Goal: Task Accomplishment & Management: Complete application form

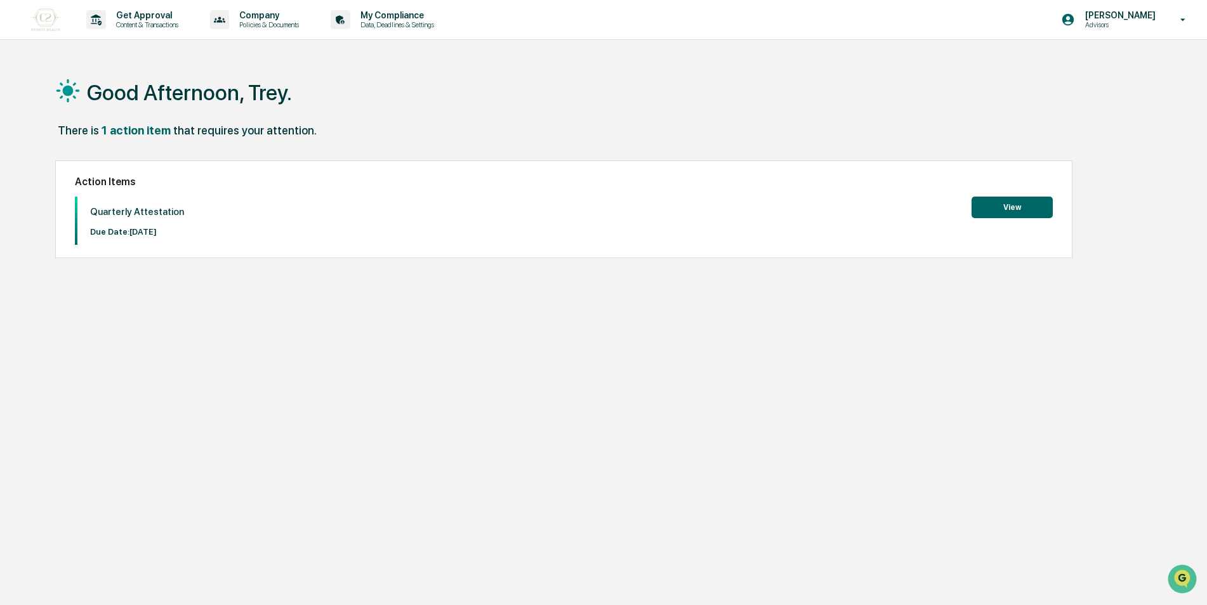
click at [1004, 209] on button "View" at bounding box center [1011, 208] width 81 height 22
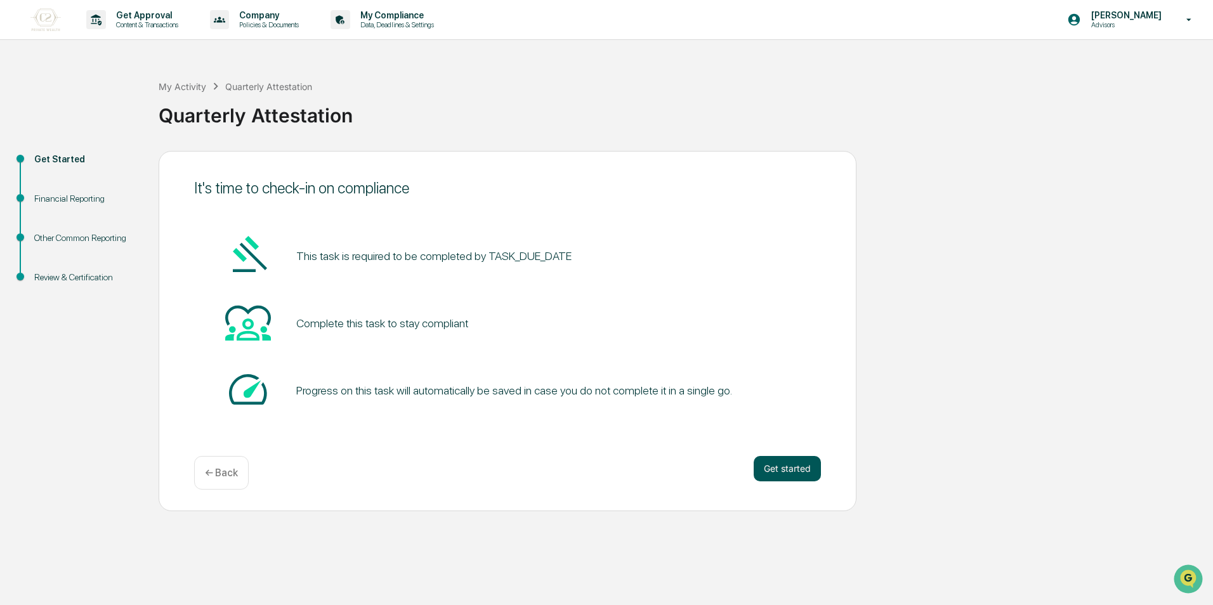
click at [801, 470] on button "Get started" at bounding box center [787, 468] width 67 height 25
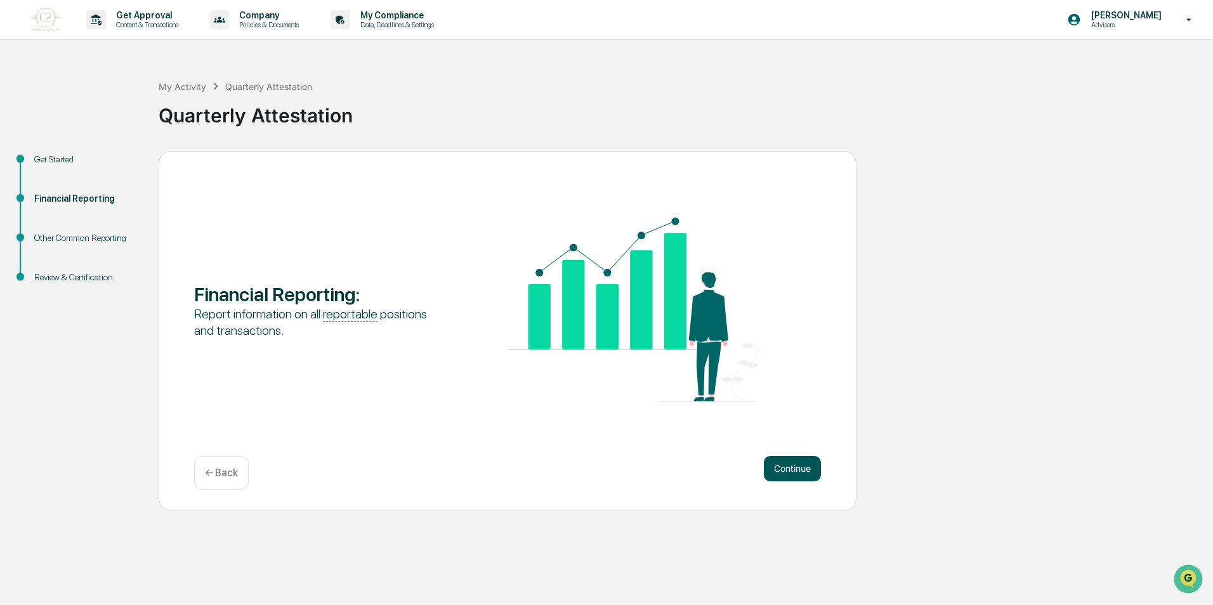
click at [790, 466] on button "Continue" at bounding box center [792, 468] width 57 height 25
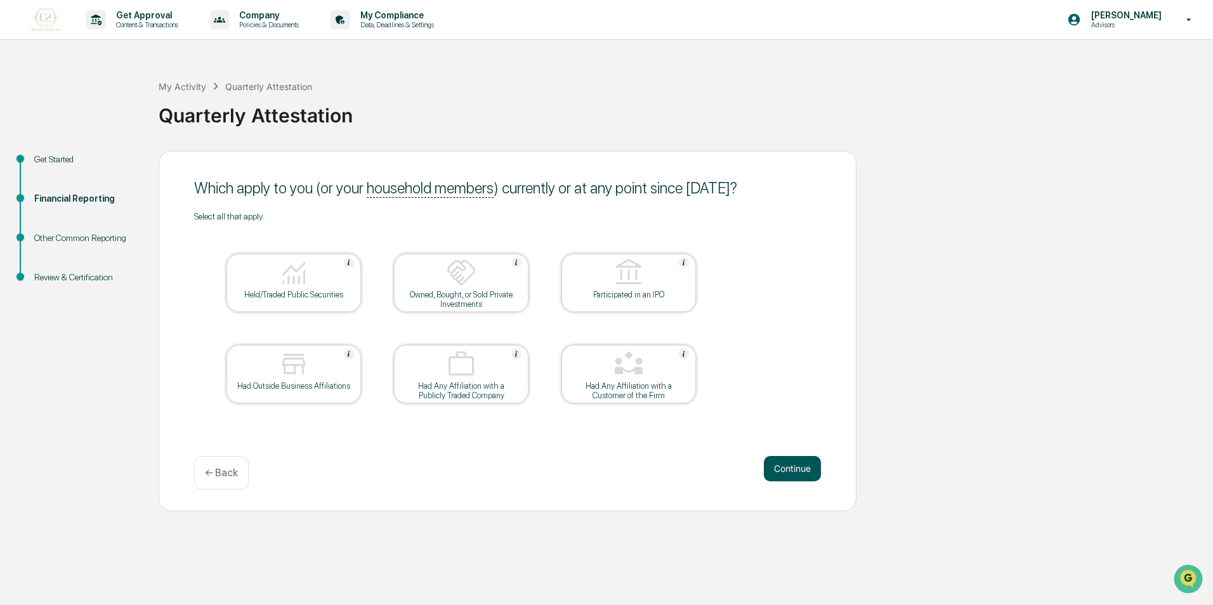
click at [791, 471] on button "Continue" at bounding box center [792, 468] width 57 height 25
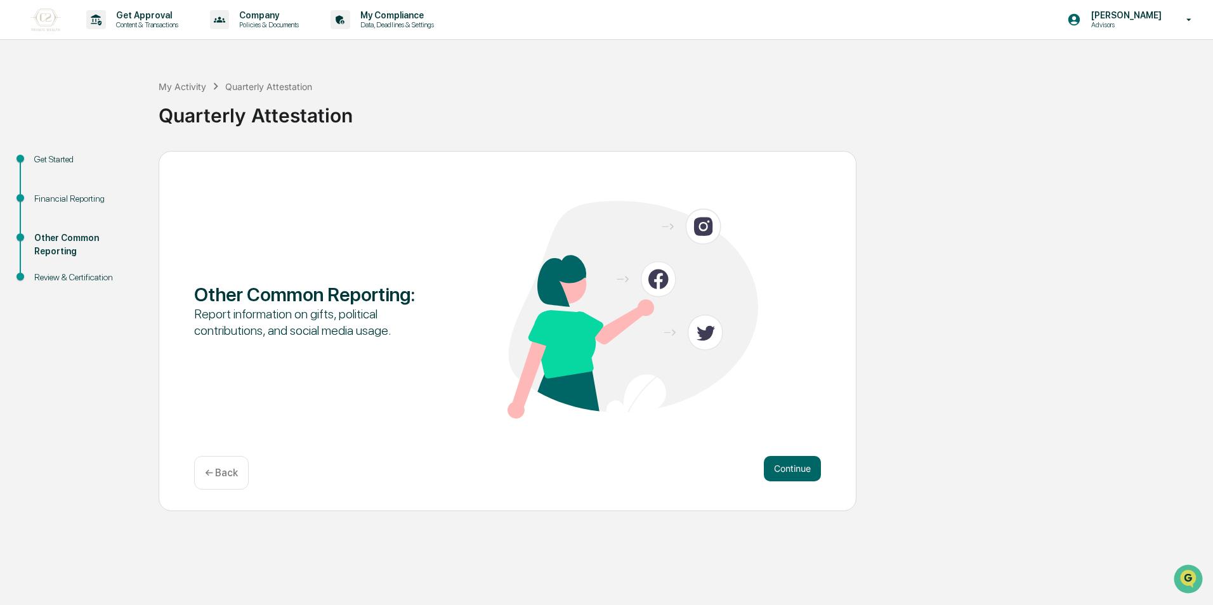
click at [93, 204] on div "Financial Reporting" at bounding box center [86, 198] width 104 height 13
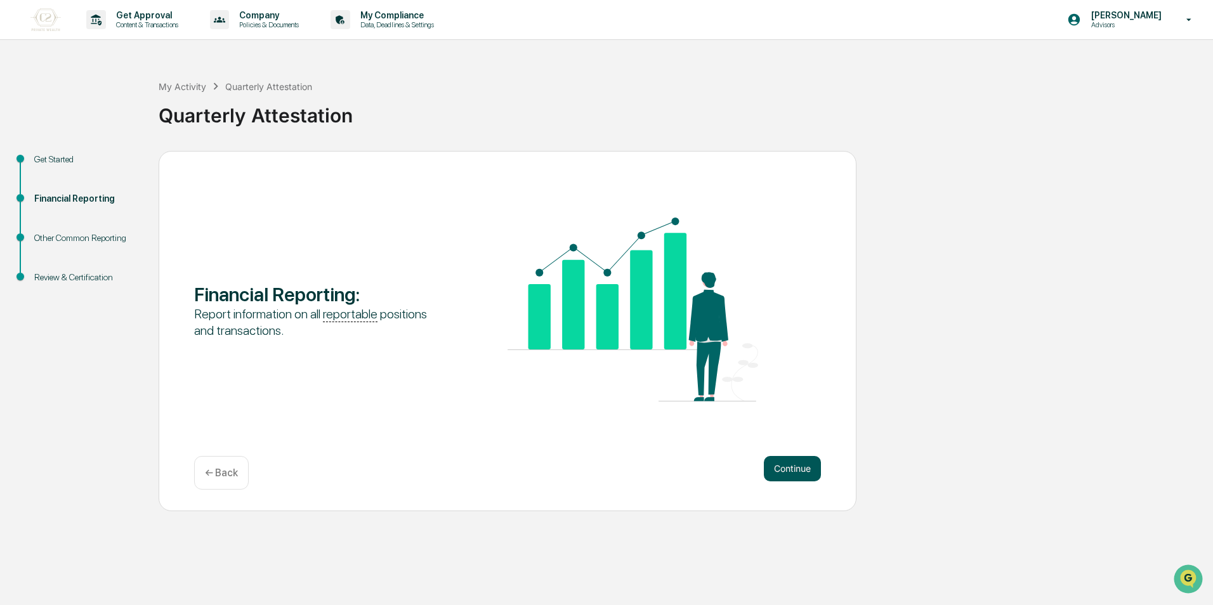
click at [794, 476] on button "Continue" at bounding box center [792, 468] width 57 height 25
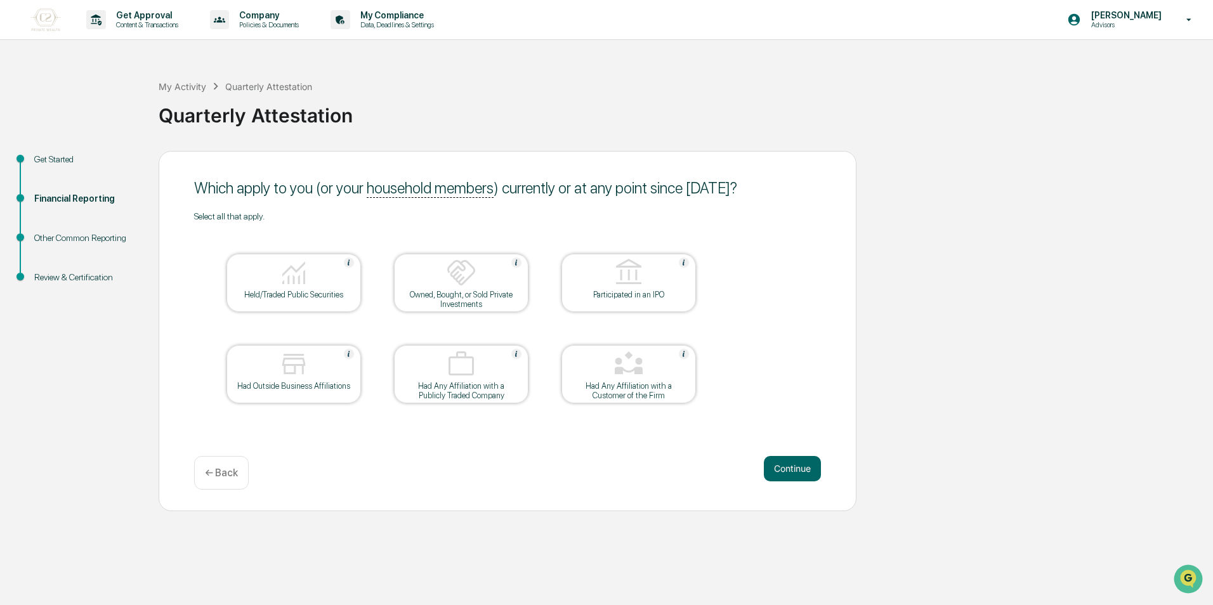
click at [312, 286] on div at bounding box center [293, 274] width 127 height 32
click at [799, 469] on button "Continue" at bounding box center [792, 468] width 57 height 25
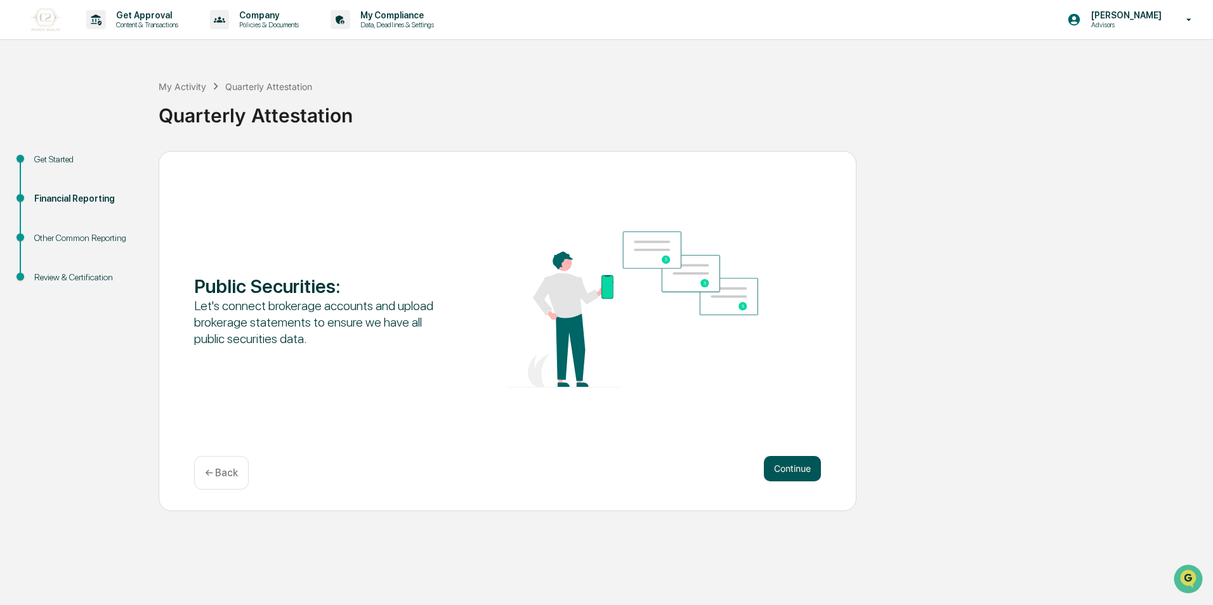
click at [790, 466] on button "Continue" at bounding box center [792, 468] width 57 height 25
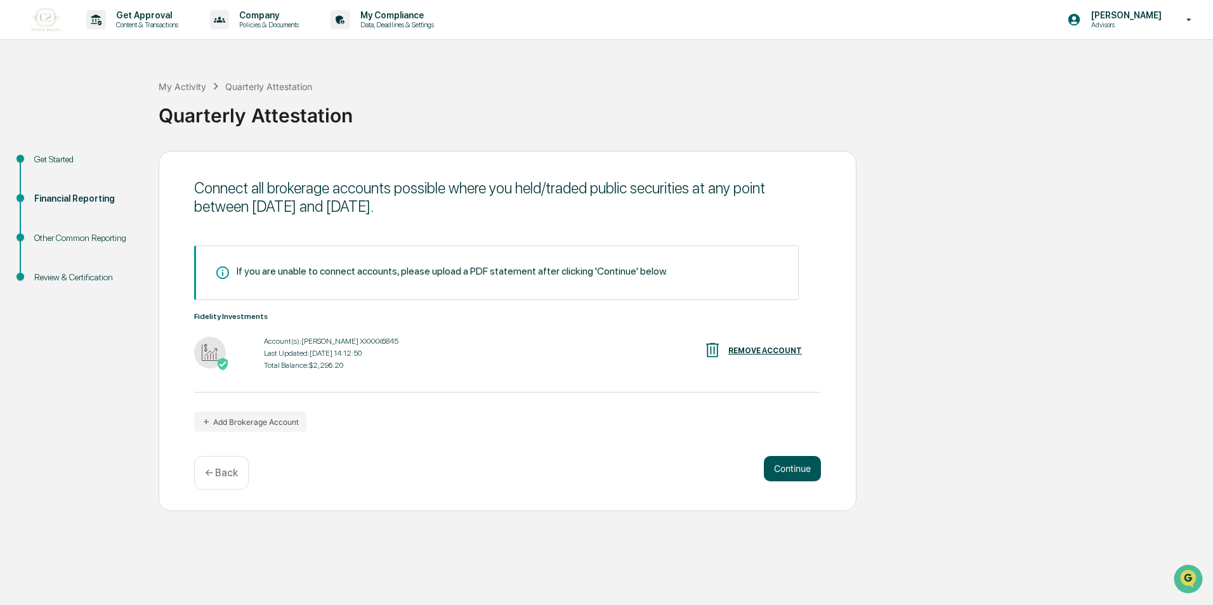
click at [817, 466] on button "Continue" at bounding box center [792, 468] width 57 height 25
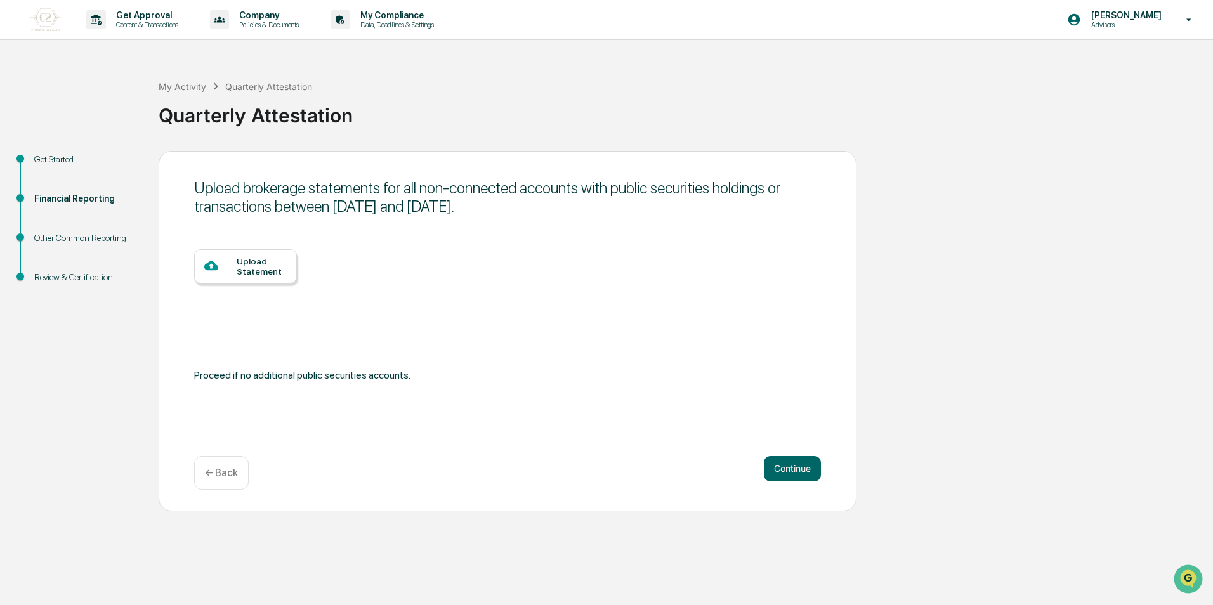
click at [262, 265] on div "Upload Statement" at bounding box center [262, 266] width 50 height 20
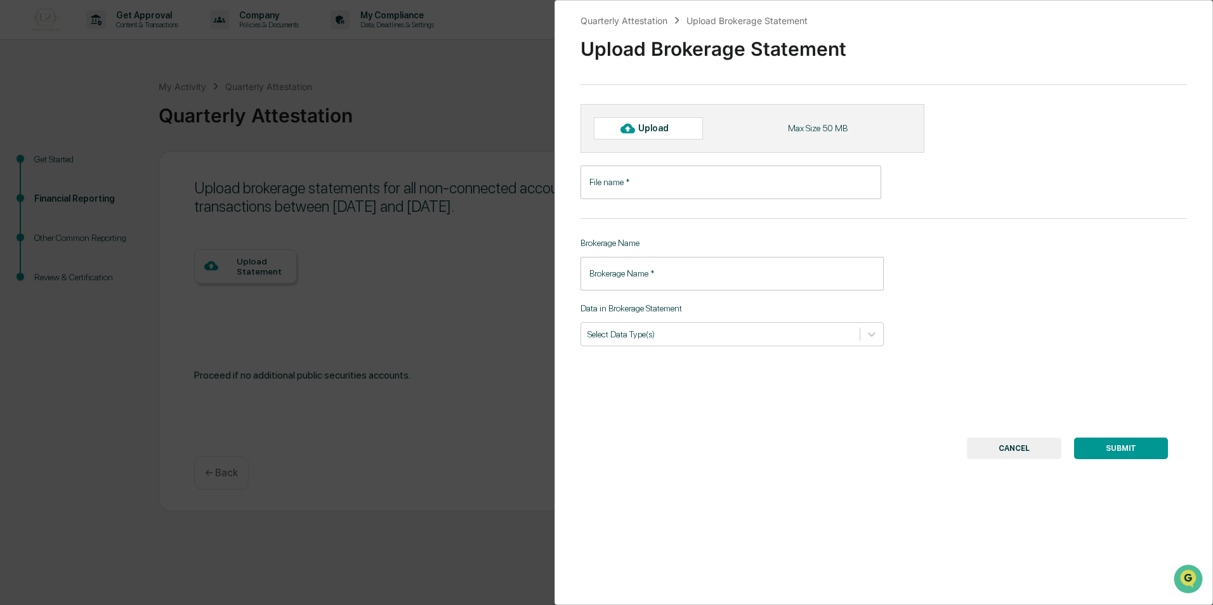
click at [691, 182] on input "File name   *" at bounding box center [731, 183] width 301 height 34
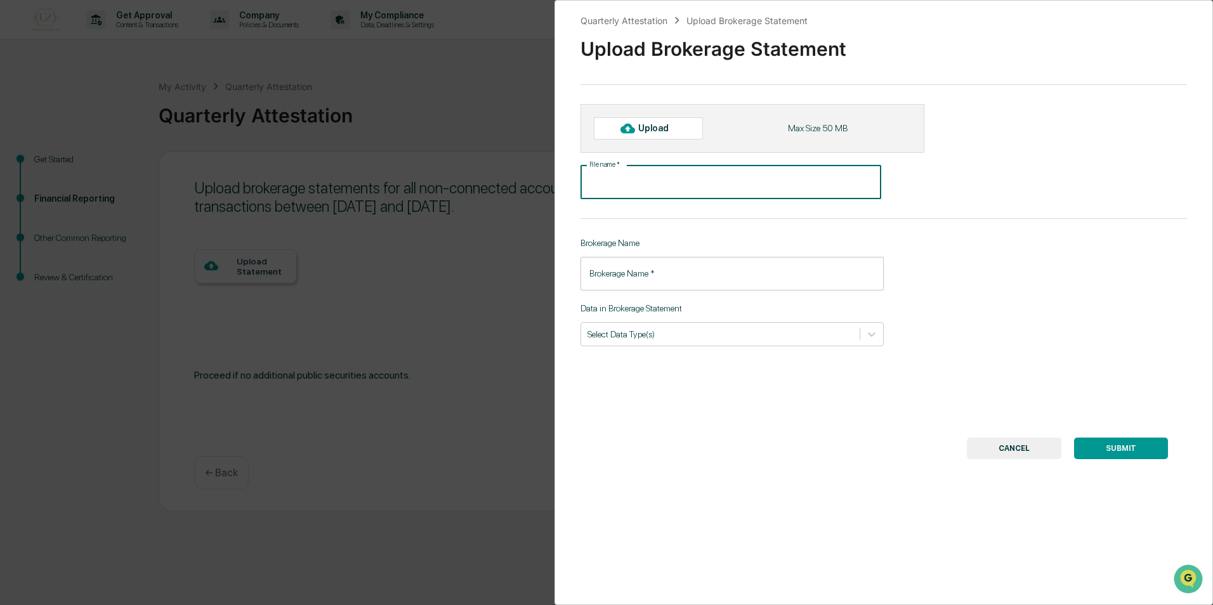
click at [997, 258] on div "Quarterly Attestation Upload Brokerage Statement Upload Brokerage Statement Upl…" at bounding box center [884, 302] width 659 height 605
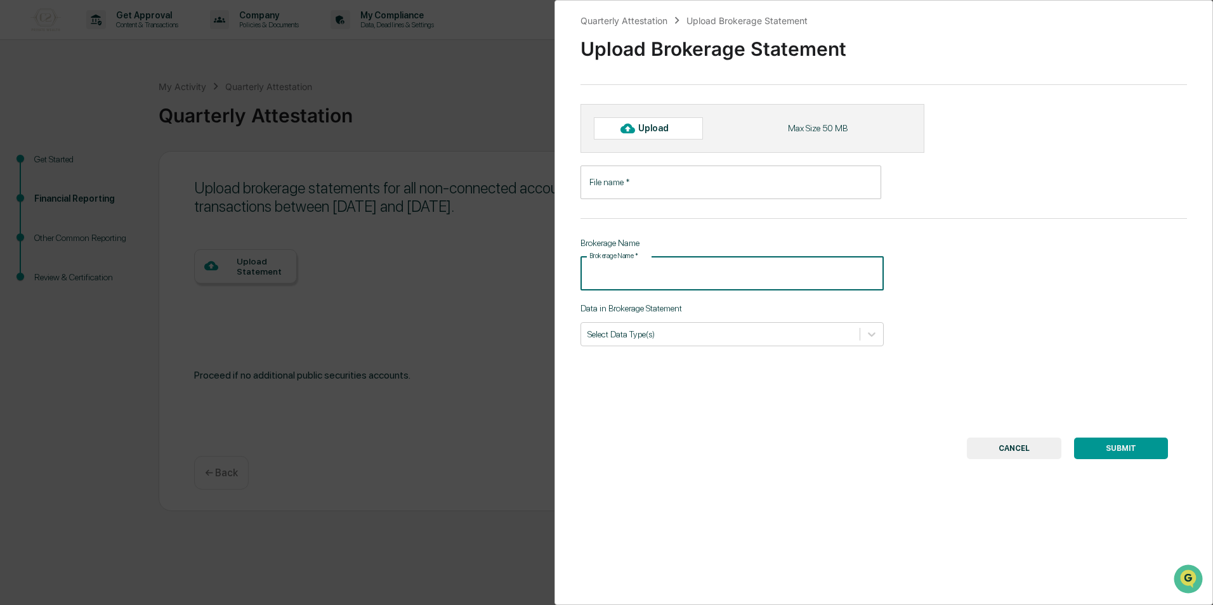
click at [744, 262] on input "Brokerage Name   *" at bounding box center [732, 274] width 303 height 34
type input "**********"
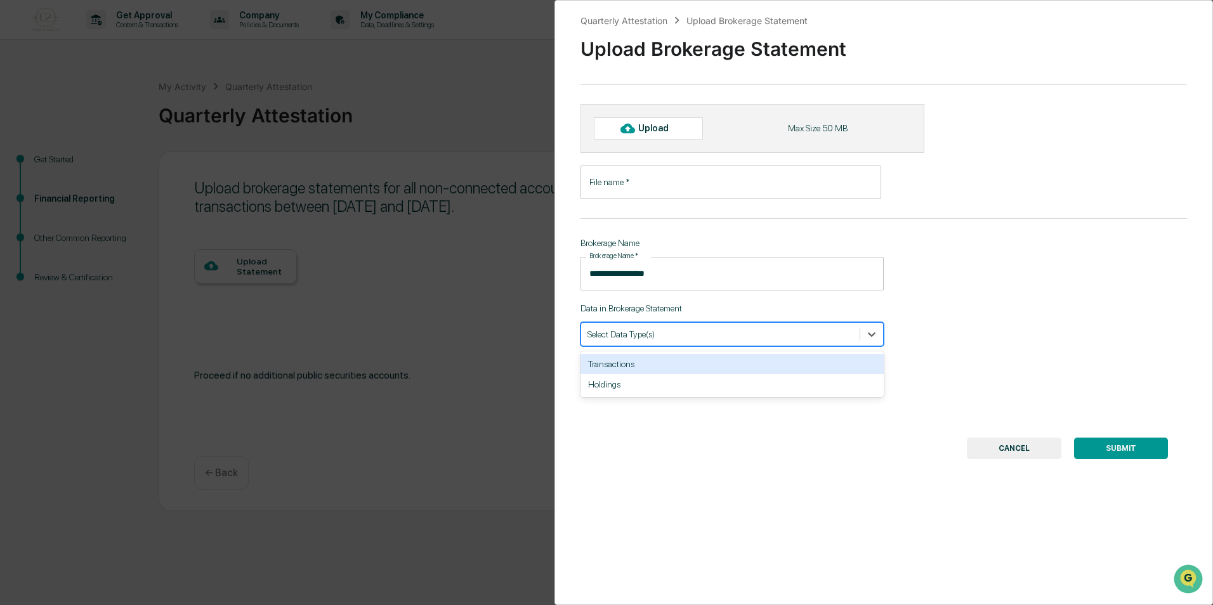
click at [706, 333] on div at bounding box center [721, 334] width 266 height 12
click at [766, 361] on div "Transactions" at bounding box center [732, 364] width 303 height 20
click at [701, 183] on input "File name   *" at bounding box center [731, 183] width 301 height 34
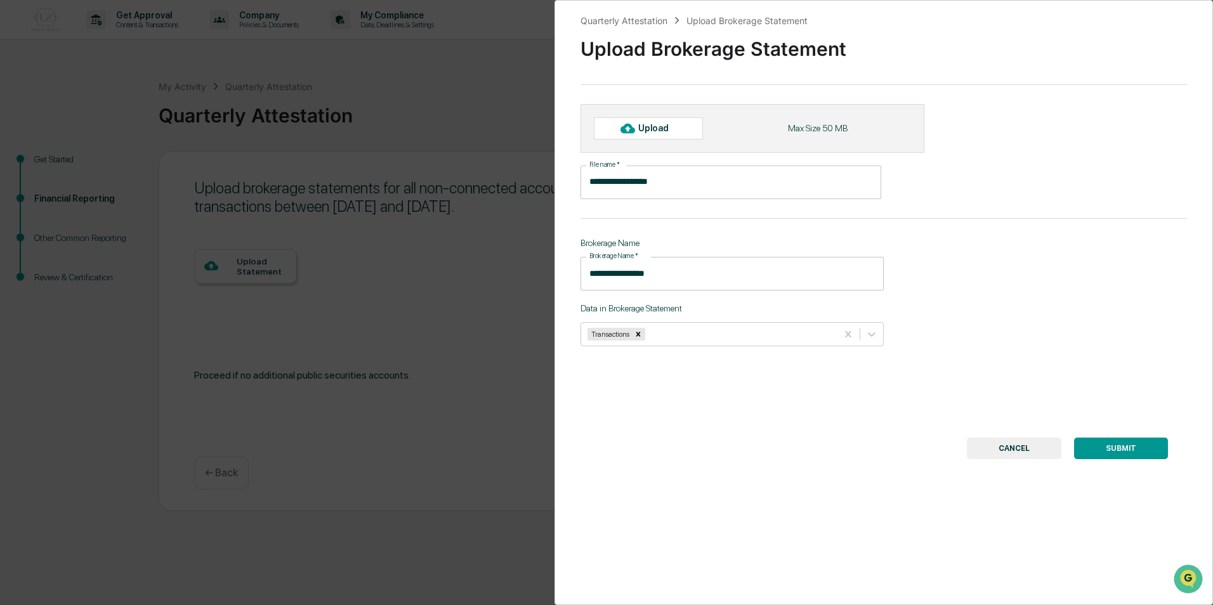
click at [834, 511] on div "**********" at bounding box center [884, 302] width 659 height 605
click at [685, 127] on div "Upload" at bounding box center [648, 128] width 109 height 22
click at [630, 134] on icon at bounding box center [627, 128] width 14 height 14
type input "**********"
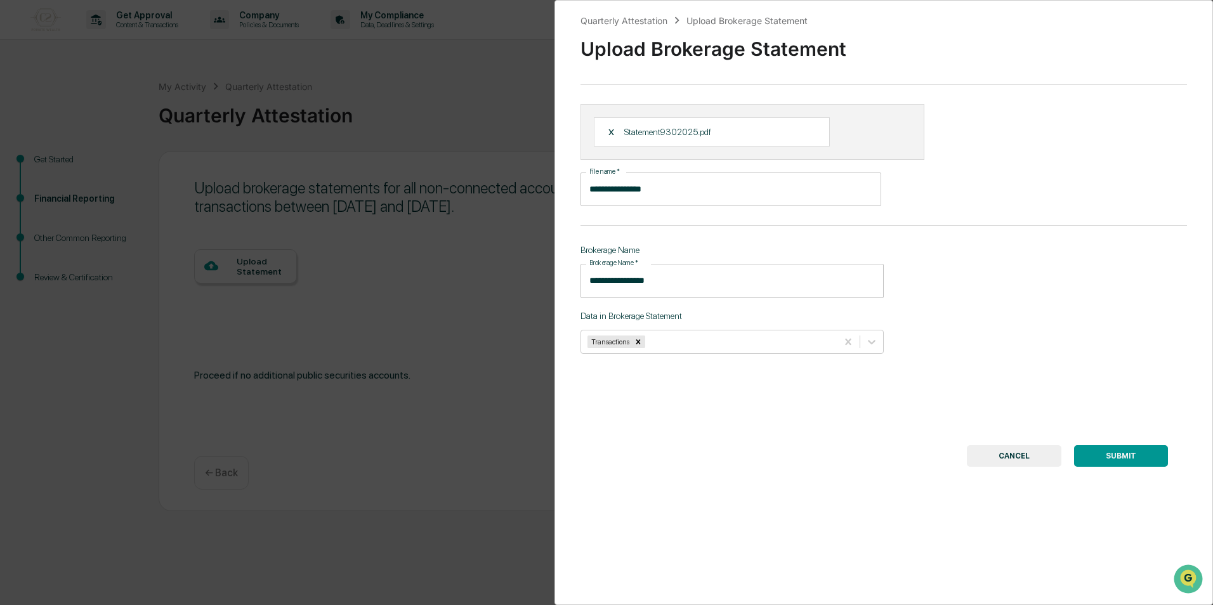
click at [1106, 453] on button "SUBMIT" at bounding box center [1121, 456] width 94 height 22
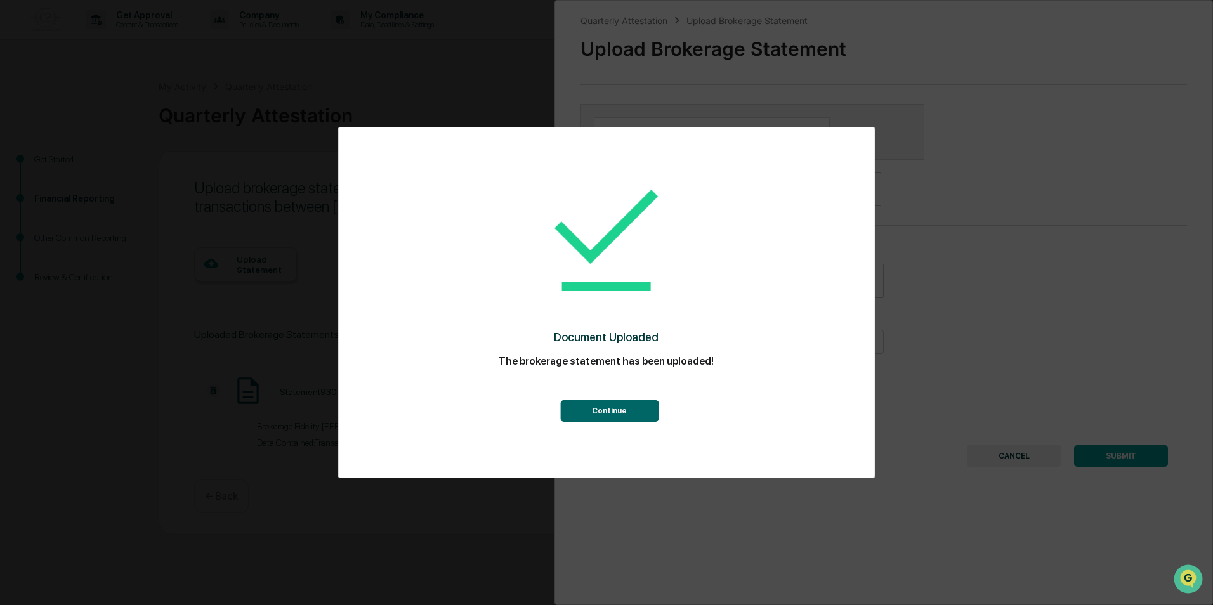
click at [616, 422] on div "Document Uploaded The brokerage statement has been uploaded! Continue" at bounding box center [606, 293] width 485 height 306
click at [623, 409] on button "Continue" at bounding box center [609, 411] width 98 height 22
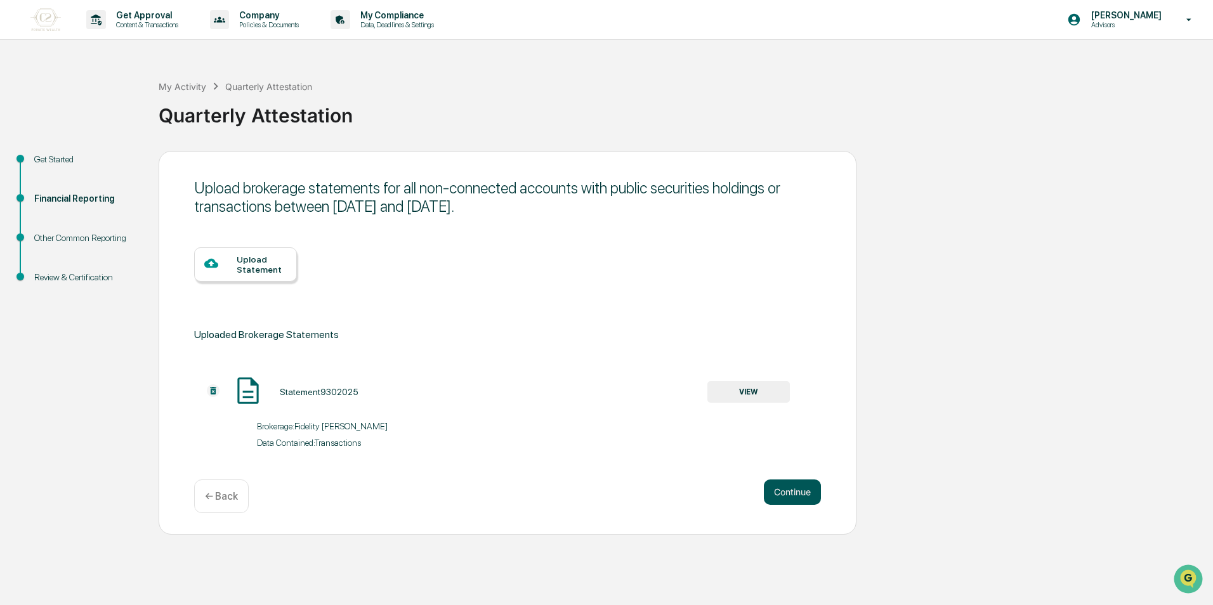
click at [787, 499] on button "Continue" at bounding box center [792, 492] width 57 height 25
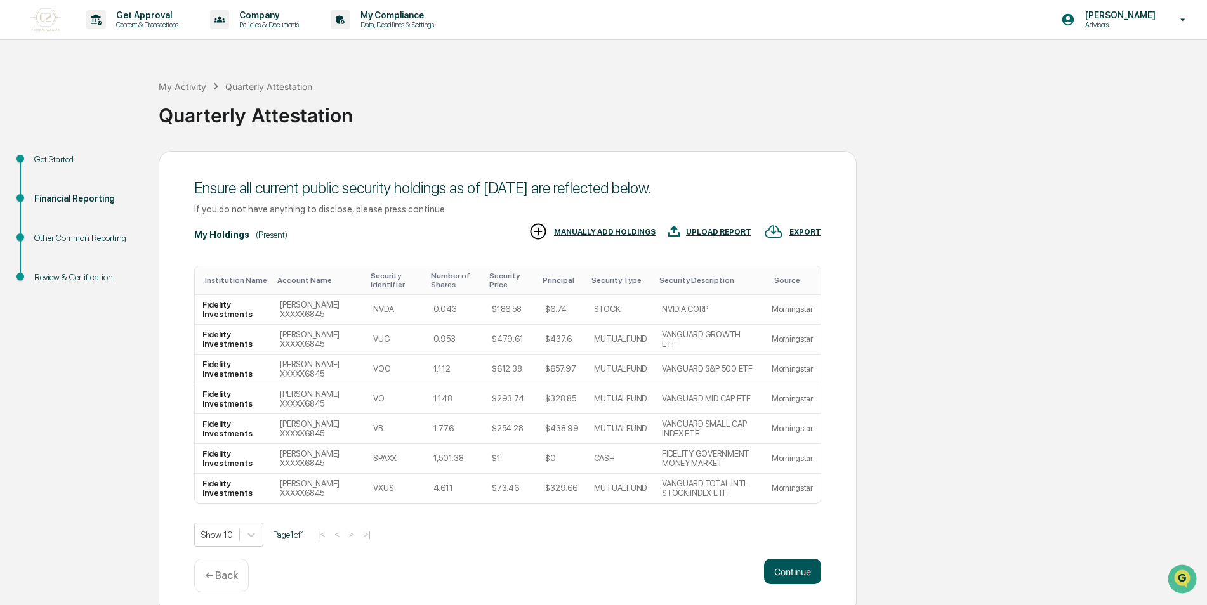
click at [798, 570] on button "Continue" at bounding box center [792, 571] width 57 height 25
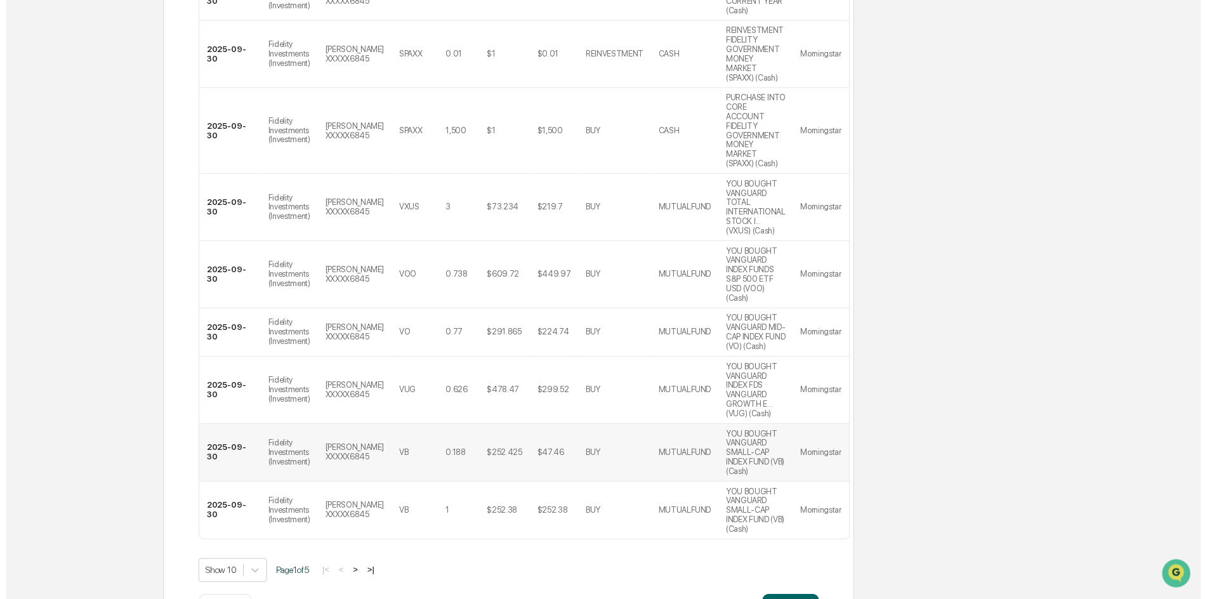
scroll to position [533, 0]
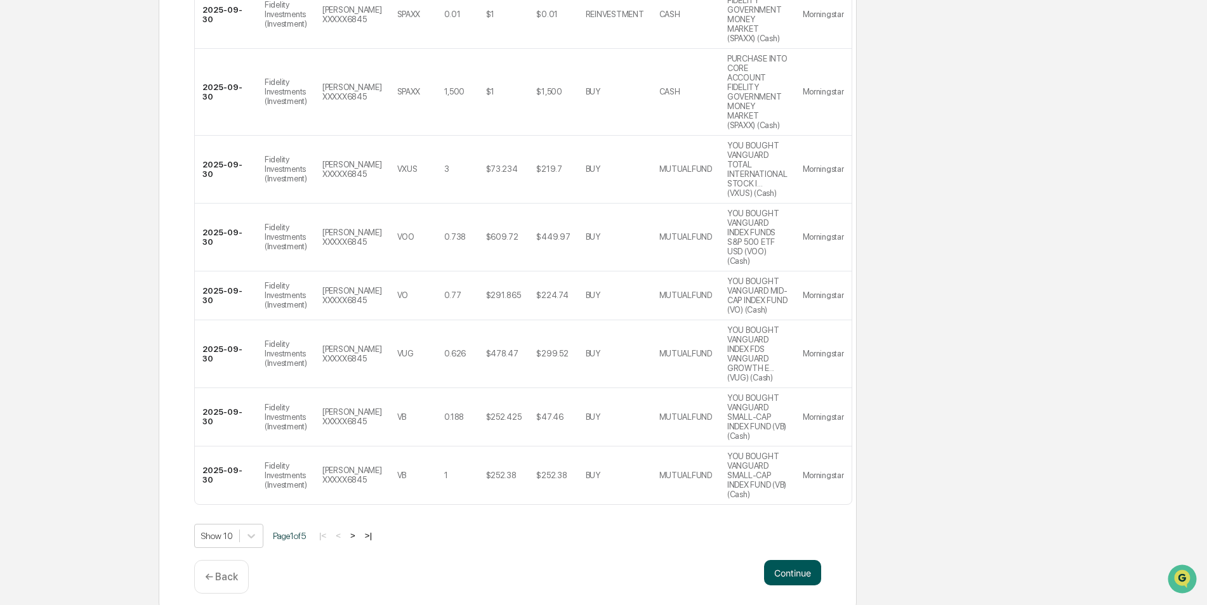
click at [799, 561] on button "Continue" at bounding box center [792, 572] width 57 height 25
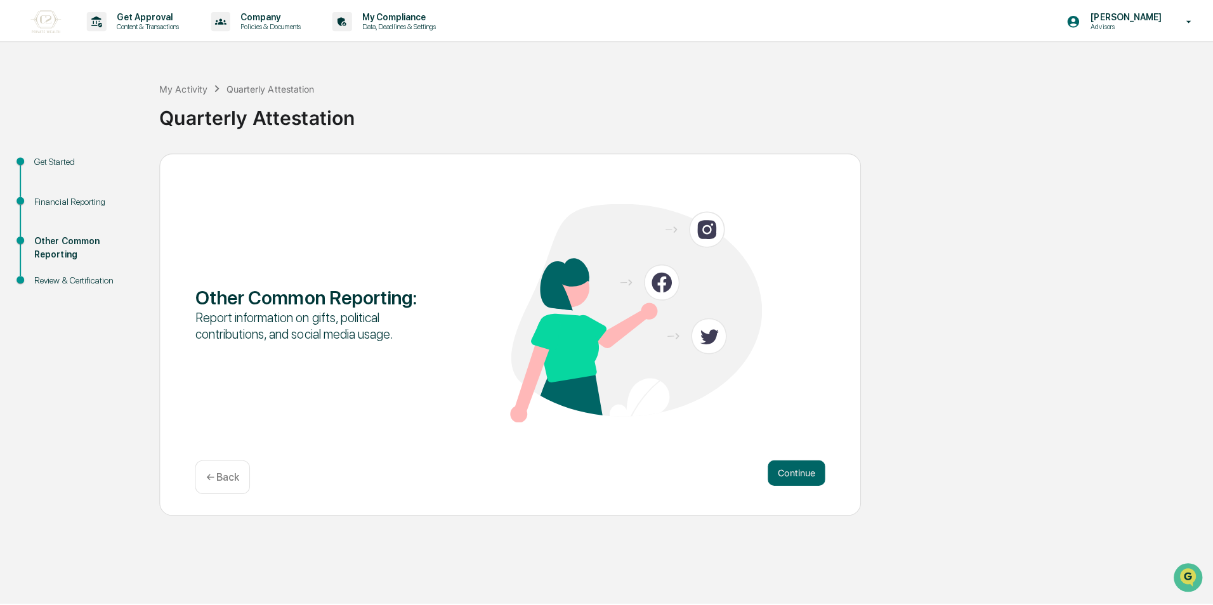
scroll to position [0, 0]
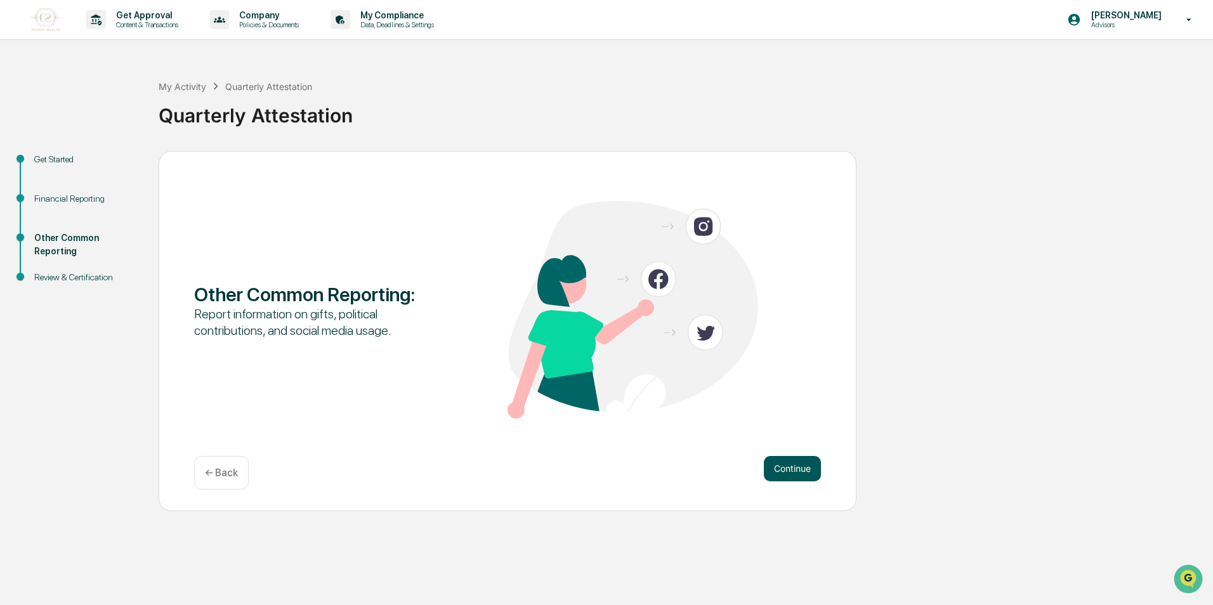
click at [800, 464] on button "Continue" at bounding box center [792, 468] width 57 height 25
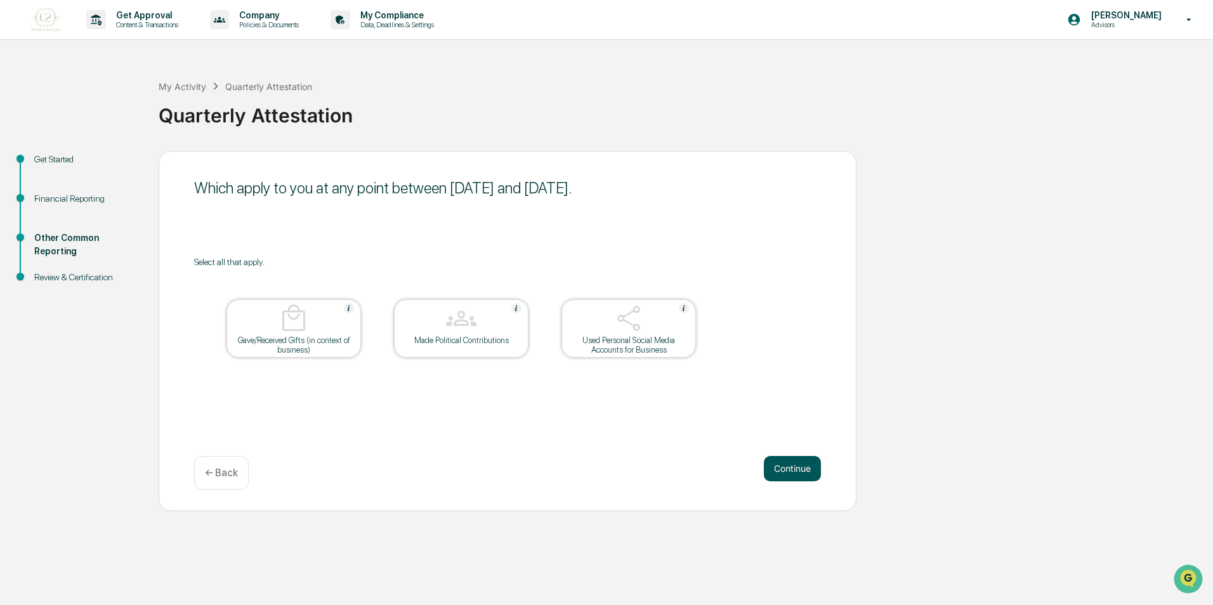
click at [799, 462] on button "Continue" at bounding box center [792, 468] width 57 height 25
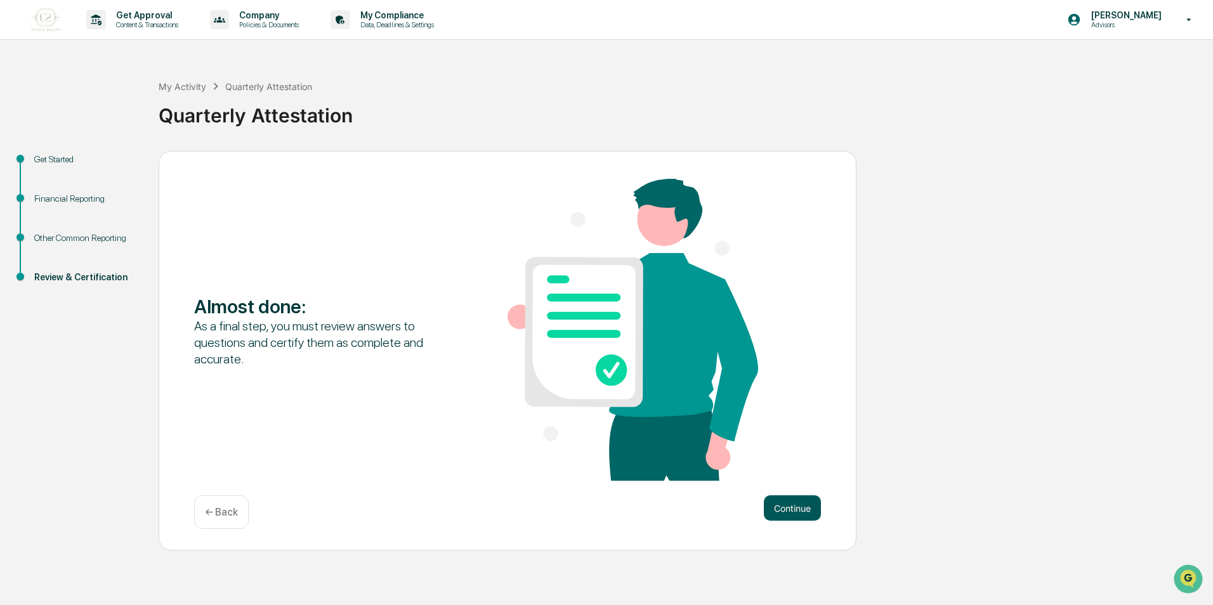
click at [802, 496] on button "Continue" at bounding box center [792, 508] width 57 height 25
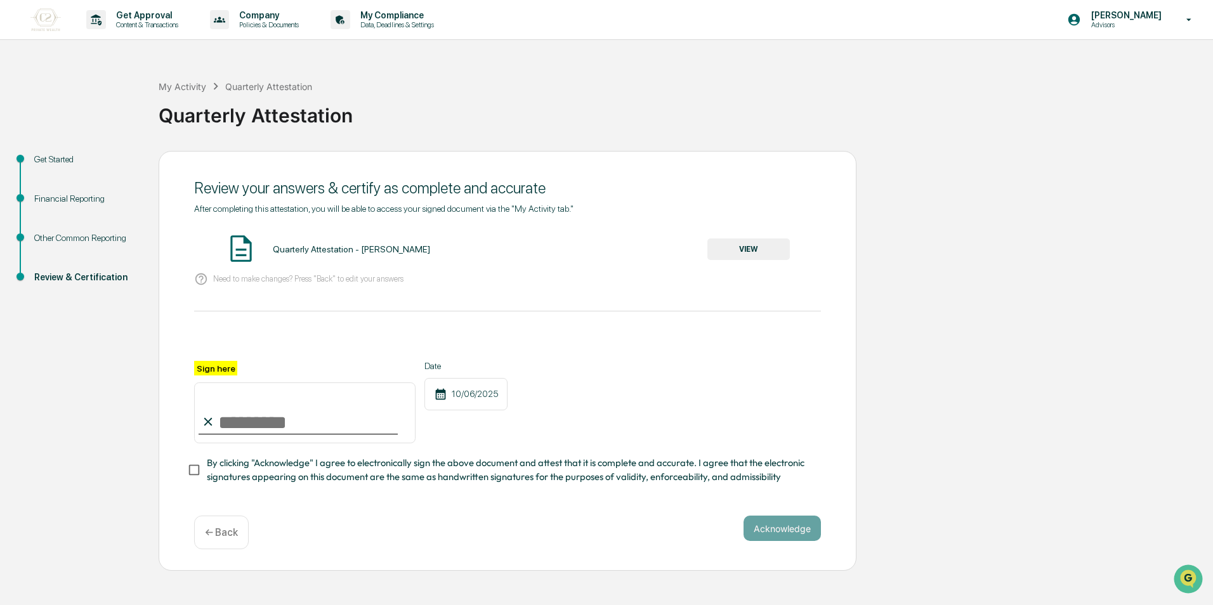
click at [255, 417] on input "Sign here" at bounding box center [304, 413] width 221 height 61
type input "**********"
click at [647, 449] on div "**********" at bounding box center [507, 422] width 627 height 123
click at [187, 480] on div "**********" at bounding box center [508, 361] width 698 height 421
click at [794, 541] on button "Acknowledge" at bounding box center [782, 528] width 77 height 25
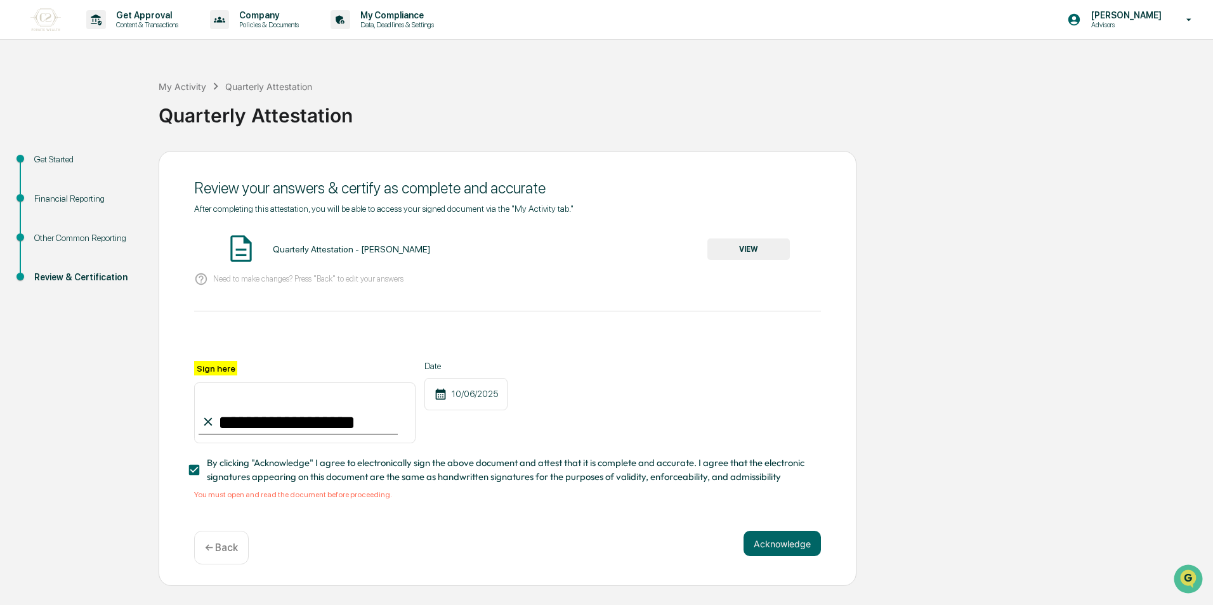
click at [332, 237] on div "Quarterly Attestation - [PERSON_NAME] VIEW" at bounding box center [507, 250] width 627 height 34
click at [758, 242] on button "VIEW" at bounding box center [748, 250] width 82 height 22
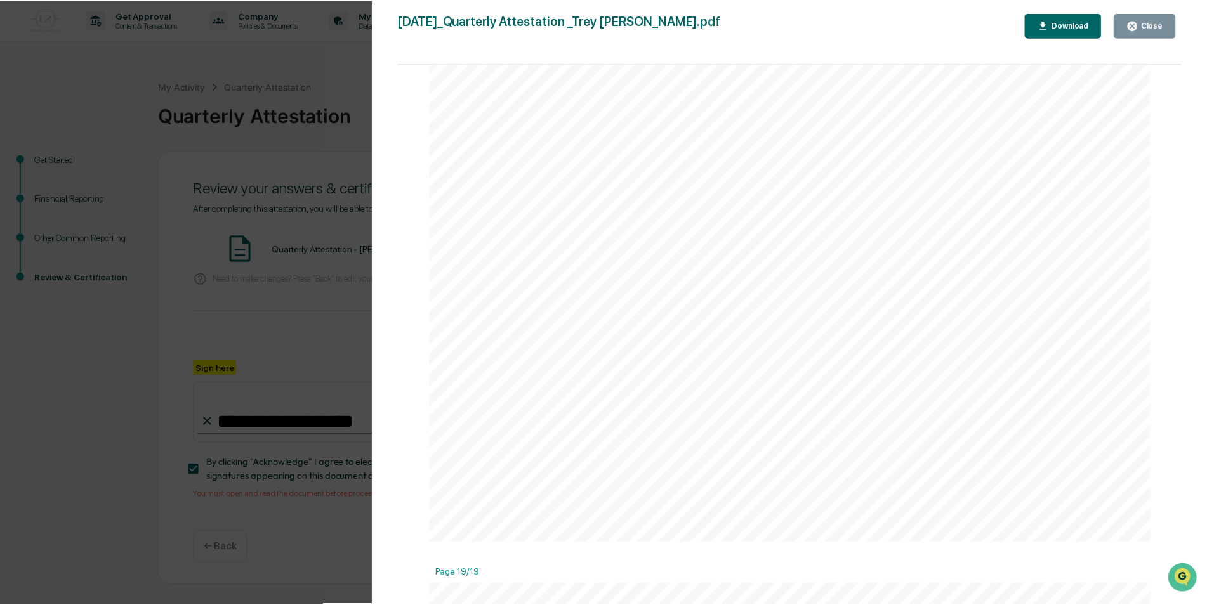
scroll to position [14461, 0]
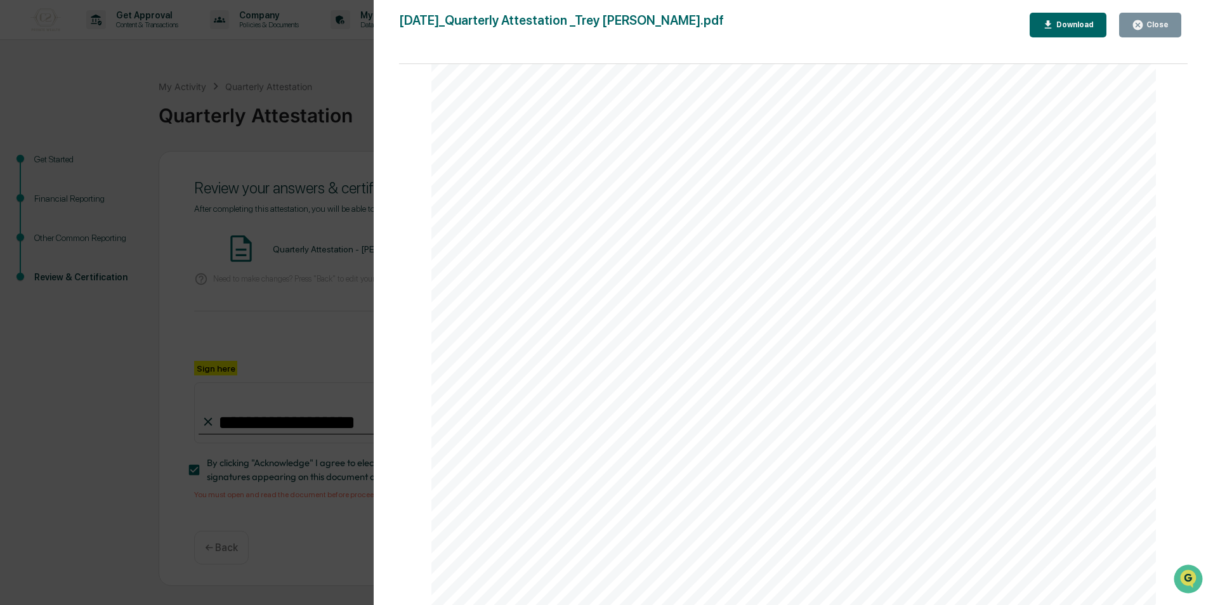
click at [1160, 16] on button "Close" at bounding box center [1150, 25] width 62 height 25
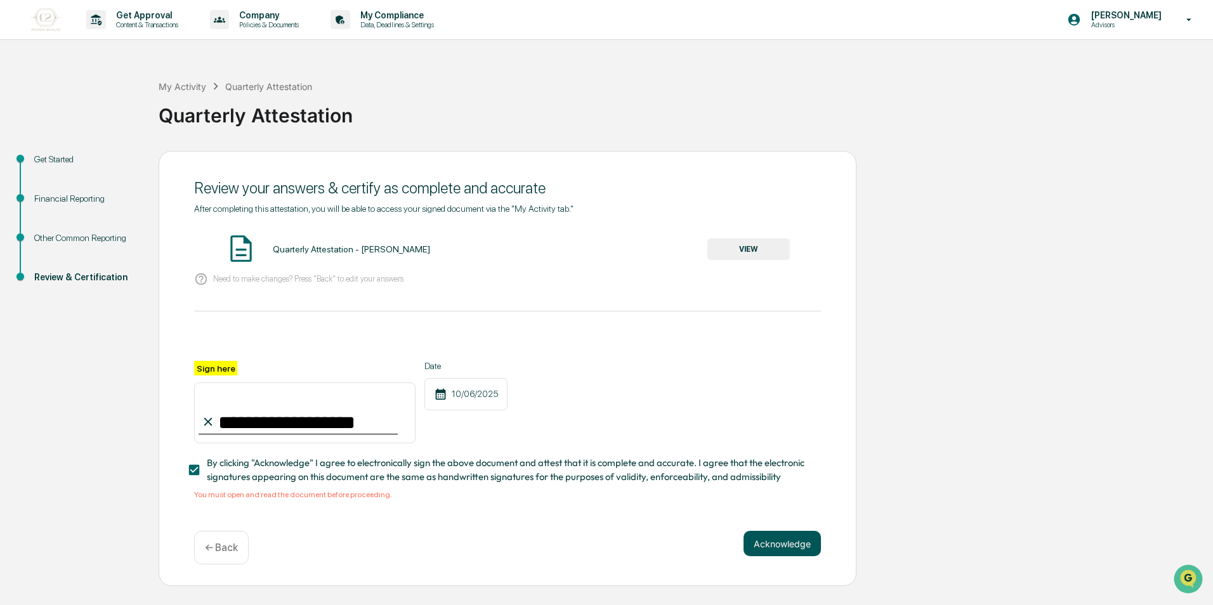
click at [782, 542] on button "Acknowledge" at bounding box center [782, 543] width 77 height 25
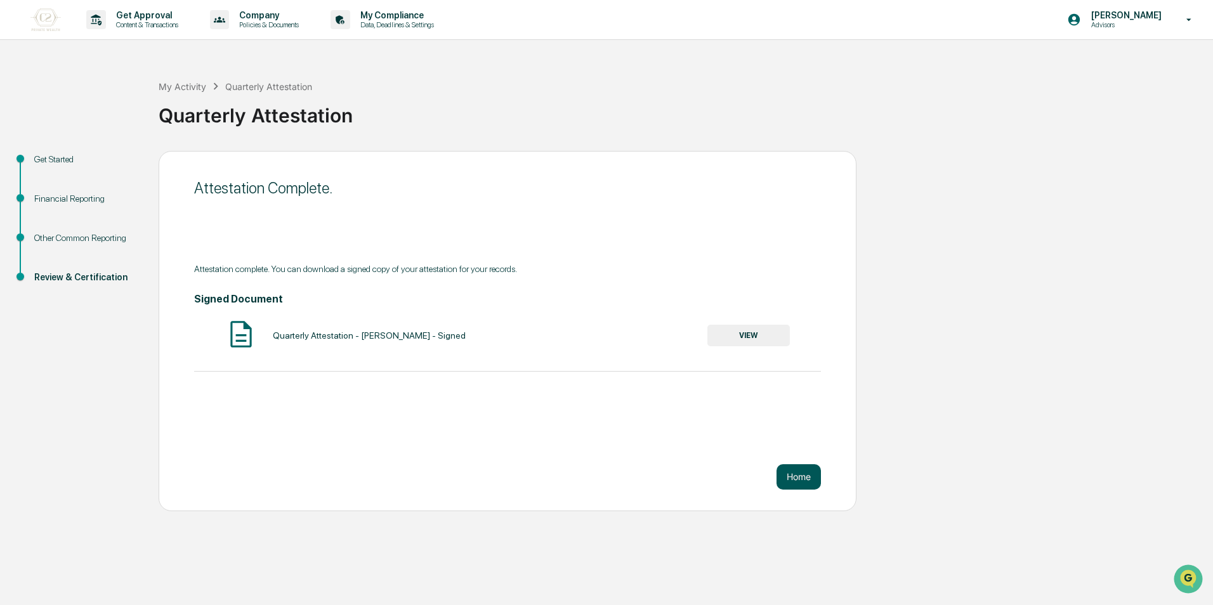
click at [804, 475] on button "Home" at bounding box center [799, 476] width 44 height 25
